Goal: Information Seeking & Learning: Learn about a topic

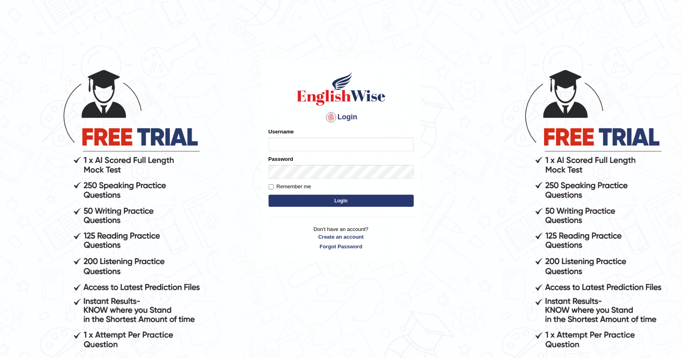
click at [358, 142] on input "Username" at bounding box center [341, 144] width 145 height 14
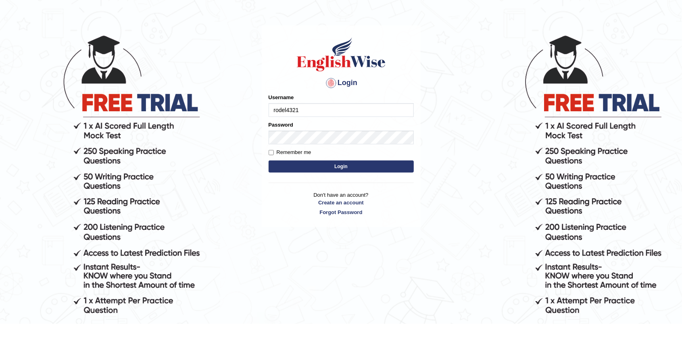
type input "rodel4321"
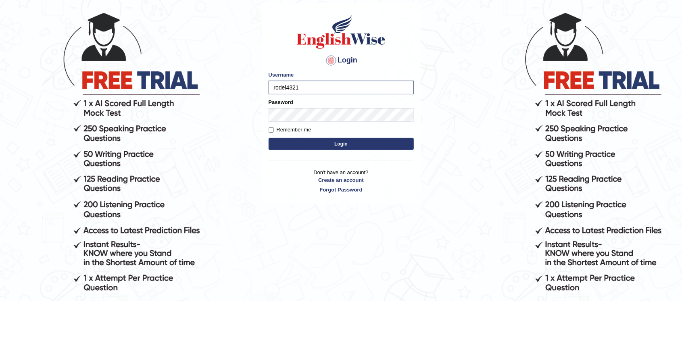
click at [399, 200] on button "Login" at bounding box center [341, 201] width 145 height 12
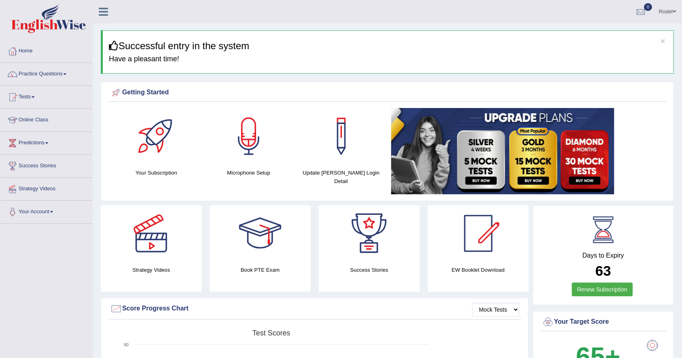
click at [62, 126] on link "Online Class" at bounding box center [46, 119] width 92 height 20
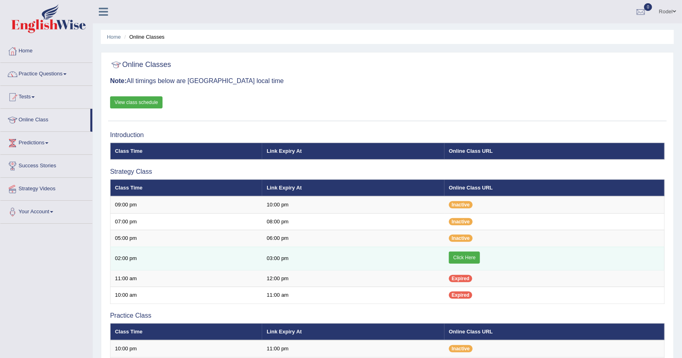
click at [466, 260] on link "Click Here" at bounding box center [464, 258] width 31 height 12
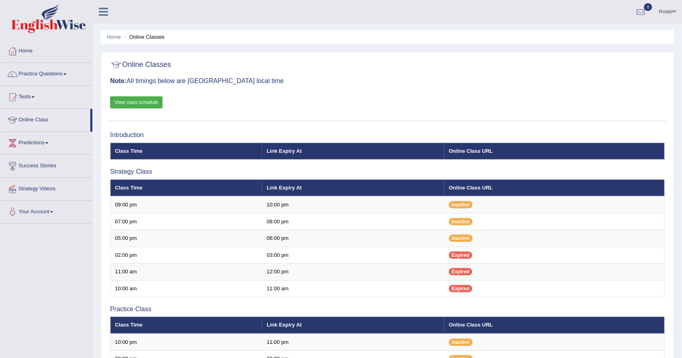
click at [146, 101] on link "View class schedule" at bounding box center [136, 102] width 52 height 12
